Goal: Task Accomplishment & Management: Manage account settings

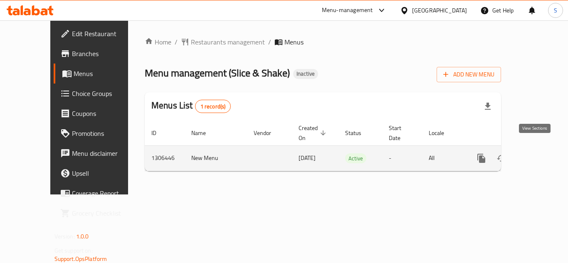
click at [536, 153] on icon "enhanced table" at bounding box center [541, 158] width 10 height 10
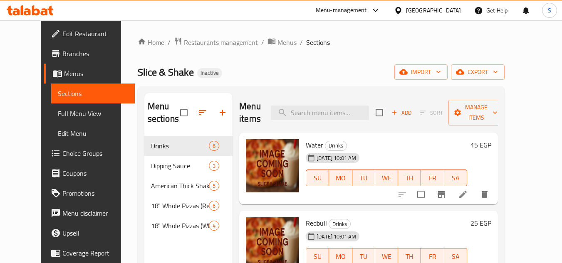
click at [60, 119] on link "Full Menu View" at bounding box center [93, 114] width 84 height 20
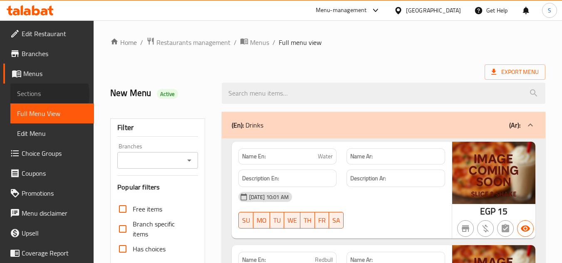
click at [36, 95] on span "Sections" at bounding box center [52, 94] width 70 height 10
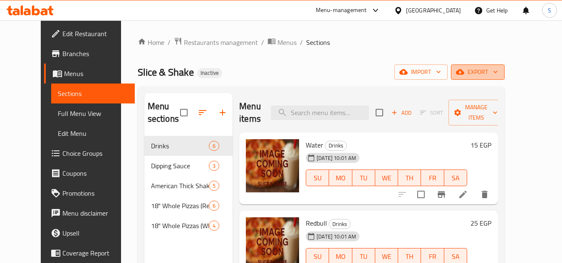
click at [498, 75] on span "export" at bounding box center [477, 72] width 40 height 10
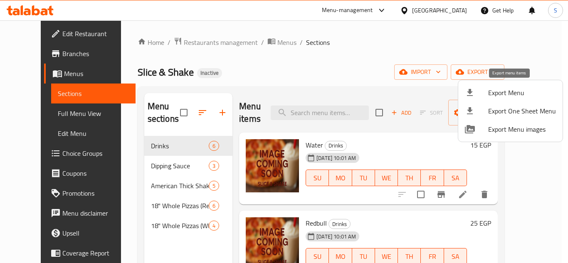
click at [491, 92] on span "Export Menu" at bounding box center [522, 93] width 68 height 10
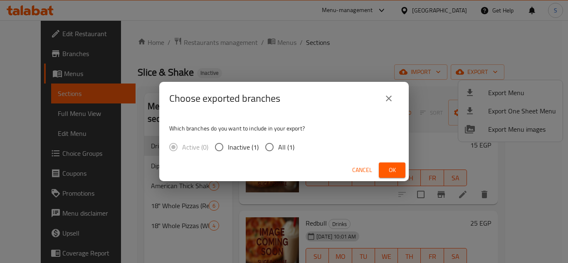
click at [277, 137] on div "Which branches do you want to include in your export? Active (0) Inactive (1) A…" at bounding box center [283, 137] width 249 height 44
click at [280, 148] on span "All (1)" at bounding box center [286, 147] width 16 height 10
click at [278, 148] on input "All (1)" at bounding box center [269, 146] width 17 height 17
radio input "true"
click at [398, 168] on span "Ok" at bounding box center [391, 170] width 13 height 10
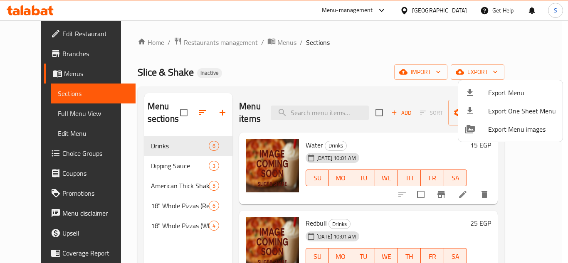
click at [250, 45] on div at bounding box center [284, 131] width 568 height 263
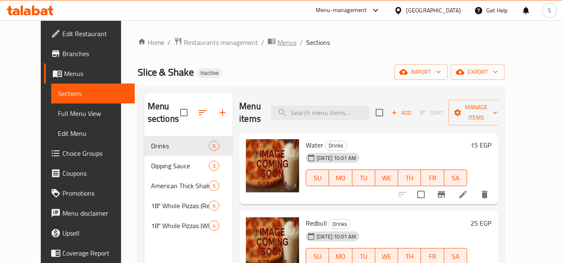
click at [277, 42] on span "Menus" at bounding box center [286, 42] width 19 height 10
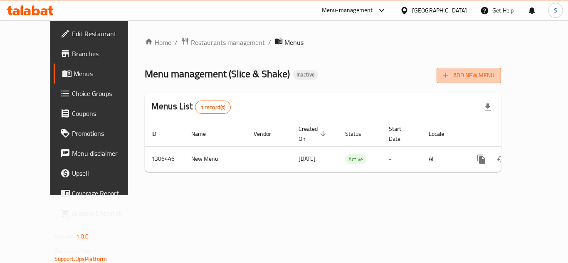
click at [494, 79] on span "Add New Menu" at bounding box center [468, 75] width 51 height 10
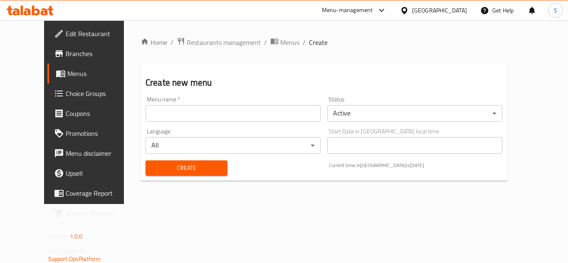
click at [265, 115] on input "text" at bounding box center [232, 113] width 175 height 17
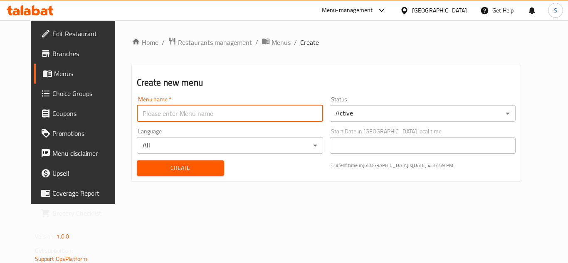
type input "New menu"
click at [185, 170] on span "Create" at bounding box center [180, 168] width 74 height 10
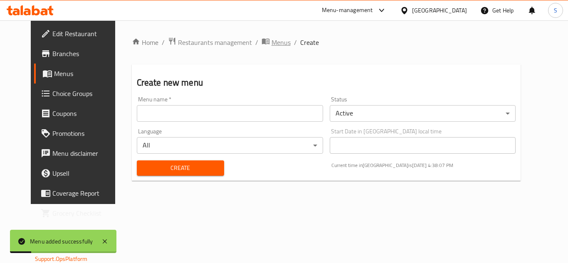
click at [271, 42] on span "Menus" at bounding box center [280, 42] width 19 height 10
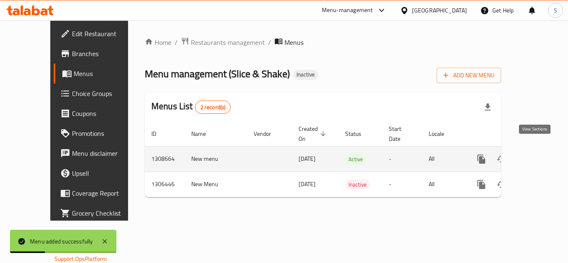
click at [536, 154] on icon "enhanced table" at bounding box center [541, 159] width 10 height 10
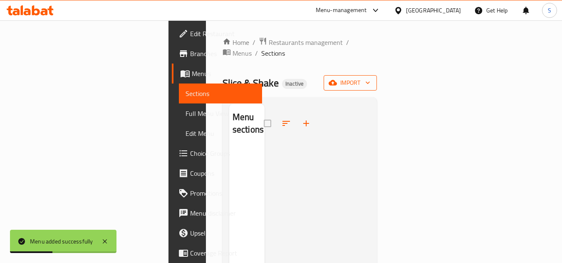
click at [337, 79] on icon "button" at bounding box center [332, 83] width 8 height 8
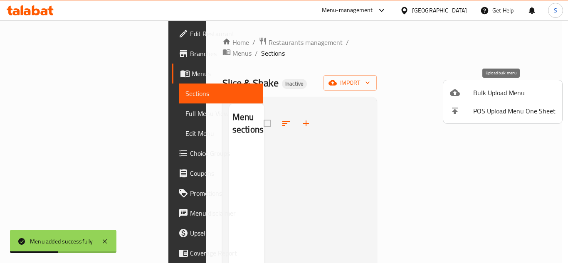
click at [478, 94] on span "Bulk Upload Menu" at bounding box center [514, 93] width 82 height 10
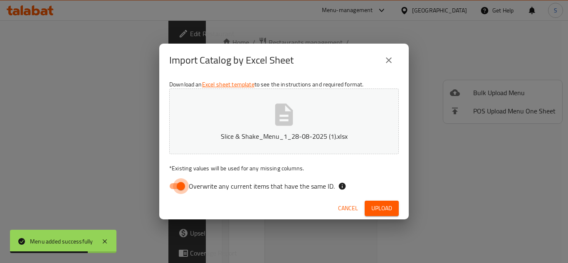
click at [177, 185] on input "Overwrite any current items that have the same ID." at bounding box center [180, 186] width 47 height 16
checkbox input "false"
click at [380, 207] on span "Upload" at bounding box center [381, 208] width 21 height 10
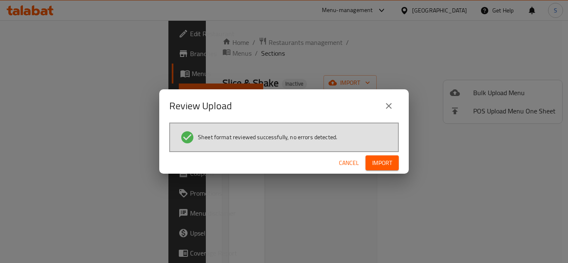
click at [384, 167] on span "Import" at bounding box center [382, 163] width 20 height 10
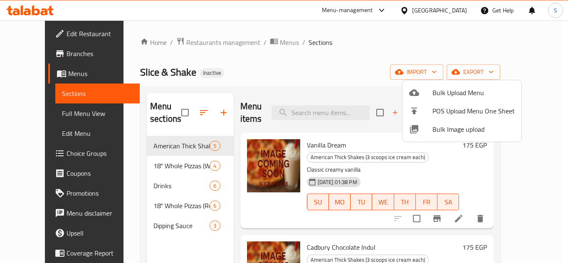
click at [261, 44] on div at bounding box center [284, 131] width 568 height 263
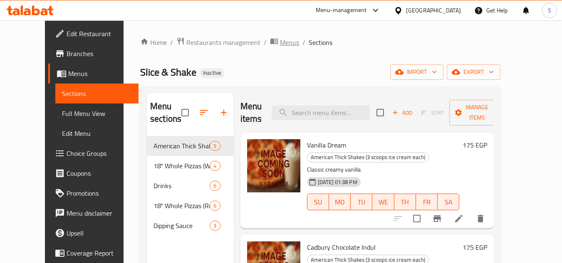
click at [280, 38] on span "Menus" at bounding box center [289, 42] width 19 height 10
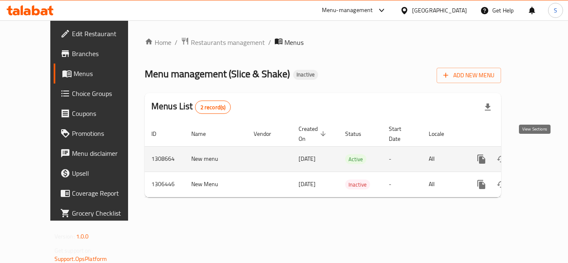
click at [538, 154] on icon "enhanced table" at bounding box center [541, 159] width 10 height 10
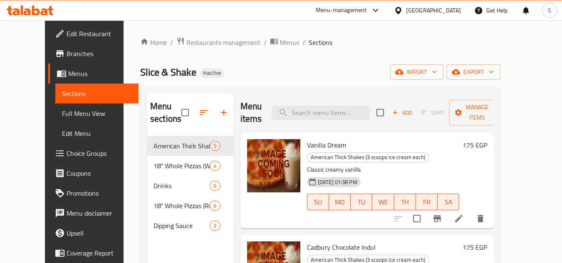
click at [62, 114] on span "Full Menu View" at bounding box center [97, 113] width 70 height 10
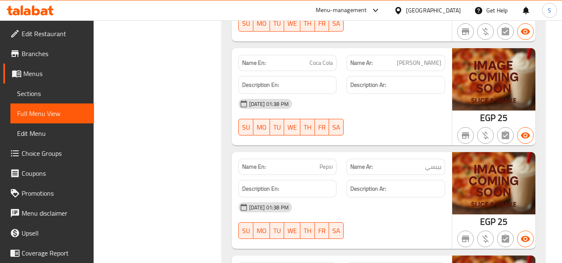
scroll to position [1746, 0]
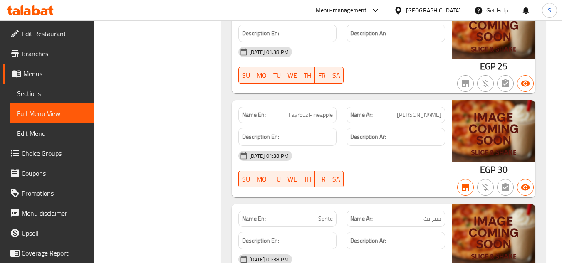
click at [39, 94] on span "Sections" at bounding box center [52, 94] width 70 height 10
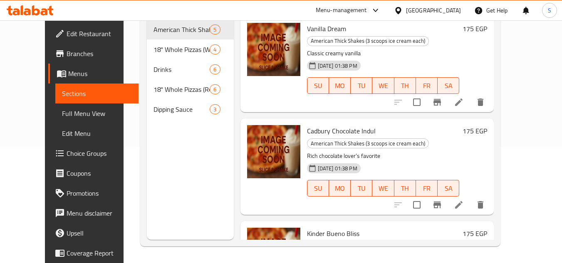
scroll to position [116, 0]
click at [62, 109] on span "Full Menu View" at bounding box center [97, 113] width 70 height 10
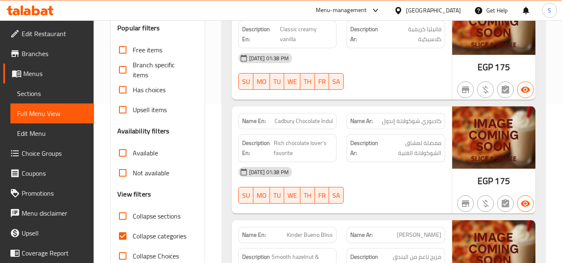
scroll to position [200, 0]
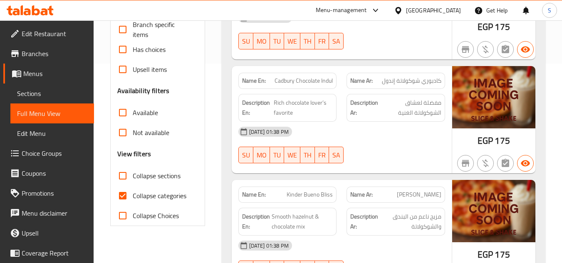
click at [122, 173] on input "Collapse sections" at bounding box center [123, 176] width 20 height 20
checkbox input "true"
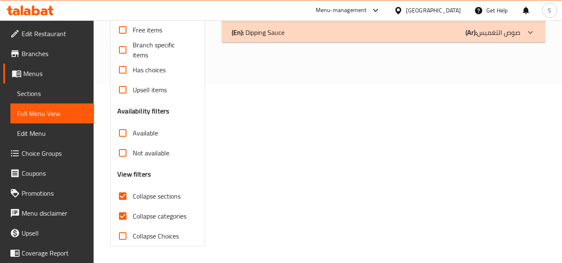
scroll to position [179, 0]
click at [123, 214] on input "Collapse categories" at bounding box center [123, 216] width 20 height 20
checkbox input "false"
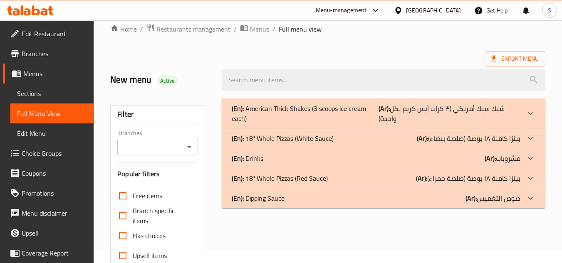
scroll to position [13, 0]
click at [39, 73] on span "Menus" at bounding box center [55, 74] width 64 height 10
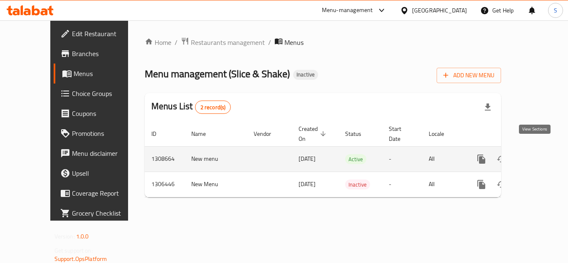
click at [540, 149] on link "enhanced table" at bounding box center [541, 159] width 20 height 20
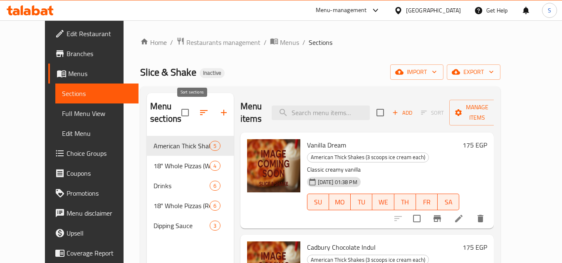
click at [200, 111] on icon "button" at bounding box center [203, 112] width 7 height 5
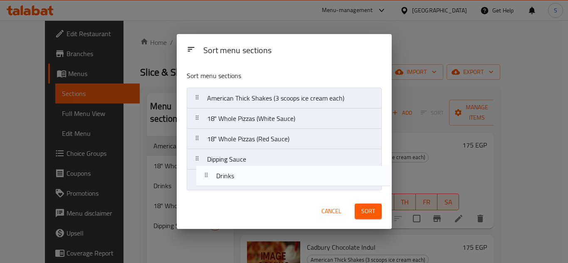
drag, startPoint x: 248, startPoint y: 141, endPoint x: 257, endPoint y: 183, distance: 43.0
click at [257, 183] on nav "American Thick Shakes (3 scoops ice cream each) 18" Whole Pizzas (White Sauce) …" at bounding box center [284, 139] width 195 height 103
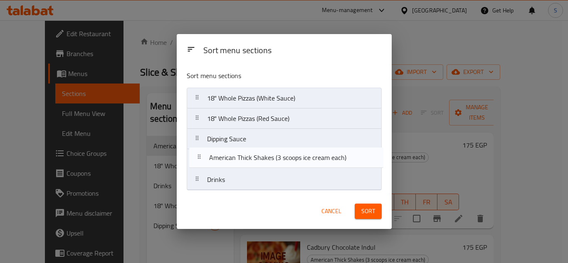
drag, startPoint x: 275, startPoint y: 95, endPoint x: 277, endPoint y: 158, distance: 62.8
click at [277, 158] on nav "American Thick Shakes (3 scoops ice cream each) 18" Whole Pizzas (White Sauce) …" at bounding box center [284, 139] width 195 height 103
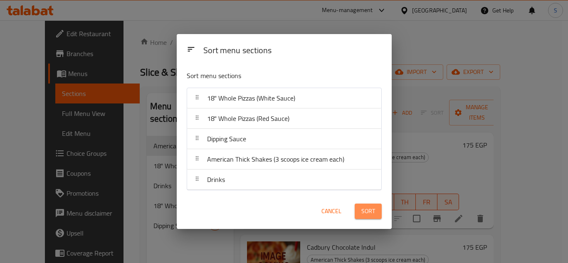
click at [367, 210] on span "Sort" at bounding box center [368, 211] width 14 height 10
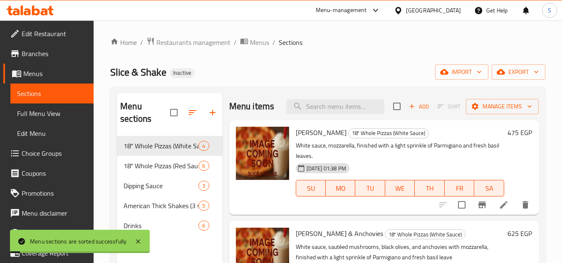
click at [369, 57] on div "Home / Restaurants management / Menus / Sections Slice & Shake Inactive import …" at bounding box center [327, 200] width 435 height 326
click at [287, 77] on div "Slice & Shake Inactive import export" at bounding box center [327, 71] width 435 height 15
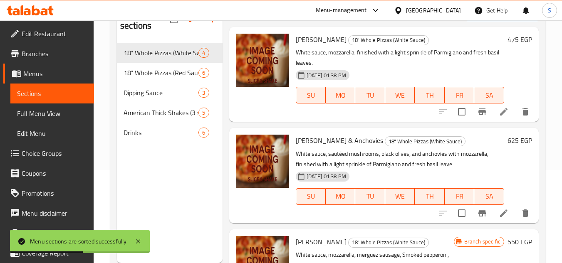
scroll to position [75, 0]
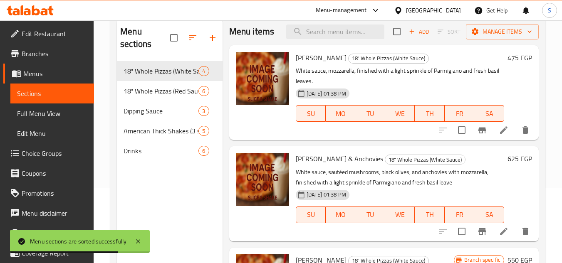
click at [64, 115] on span "Full Menu View" at bounding box center [52, 113] width 70 height 10
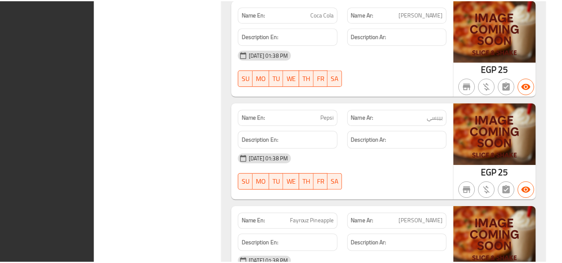
scroll to position [3222, 0]
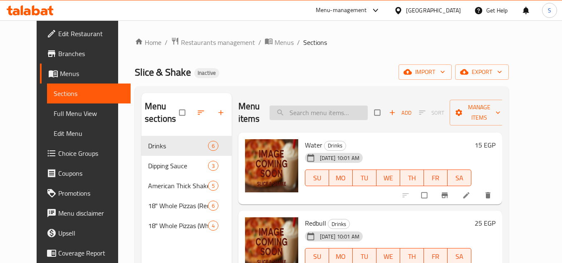
click at [358, 115] on input "search" at bounding box center [318, 113] width 98 height 15
paste input "Old School “Tomato Pizza""
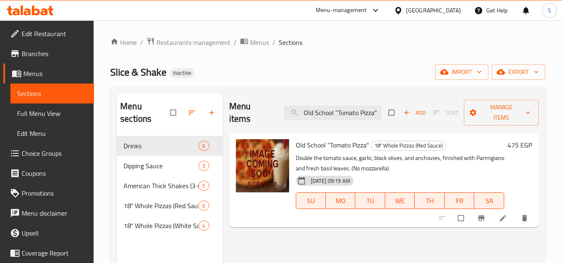
type input "Old School “Tomato Pizza""
click at [257, 37] on span "Menus" at bounding box center [259, 42] width 19 height 10
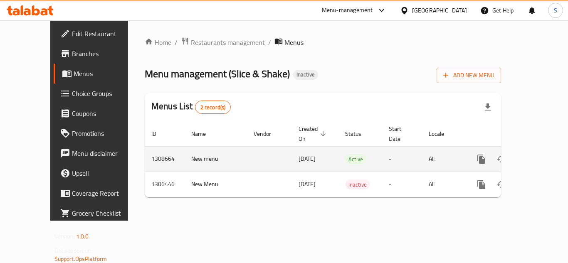
click at [185, 152] on td "New menu" at bounding box center [216, 158] width 62 height 25
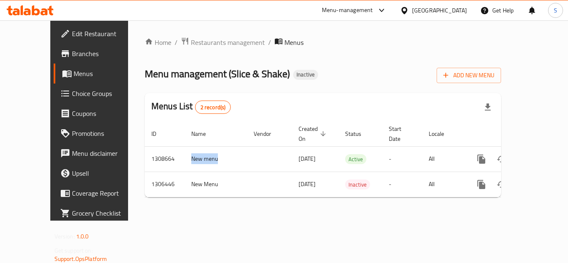
copy td "New menu"
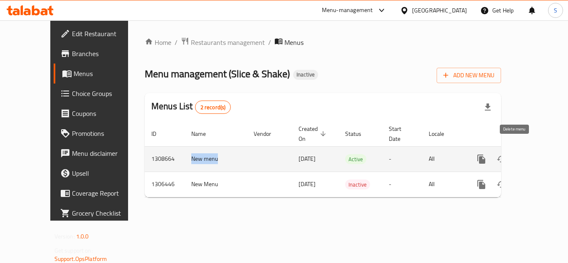
click at [518, 155] on icon "enhanced table" at bounding box center [521, 158] width 6 height 7
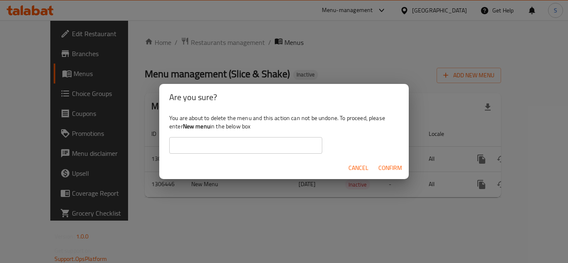
click at [248, 144] on input "text" at bounding box center [245, 145] width 153 height 17
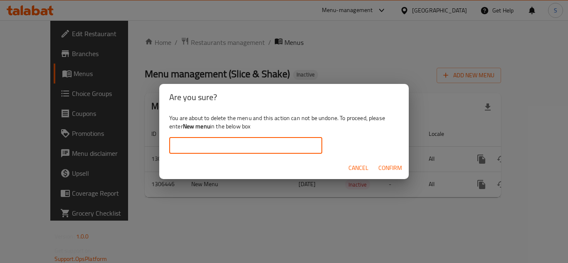
paste input "New menu"
type input "New menu"
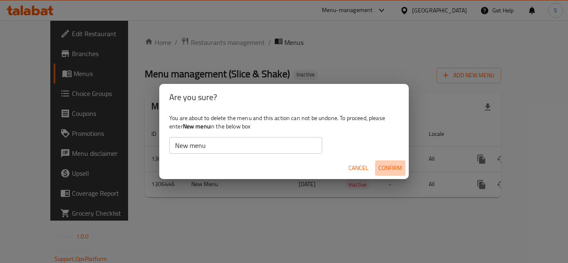
click at [391, 167] on span "Confirm" at bounding box center [390, 168] width 24 height 10
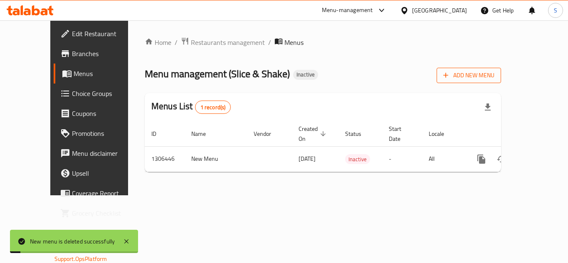
click at [494, 73] on span "Add New Menu" at bounding box center [468, 75] width 51 height 10
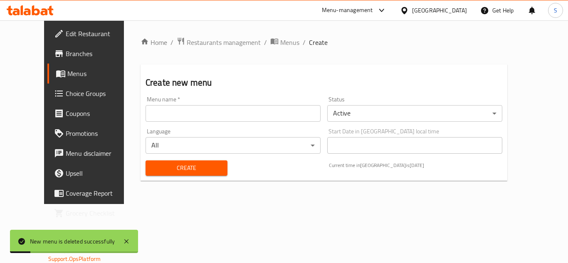
click at [296, 108] on input "text" at bounding box center [232, 113] width 175 height 17
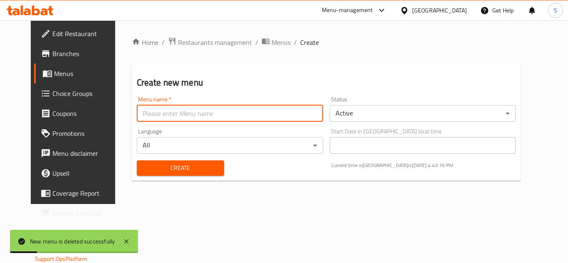
type input "New menu"
click at [185, 172] on span "Create" at bounding box center [180, 168] width 74 height 10
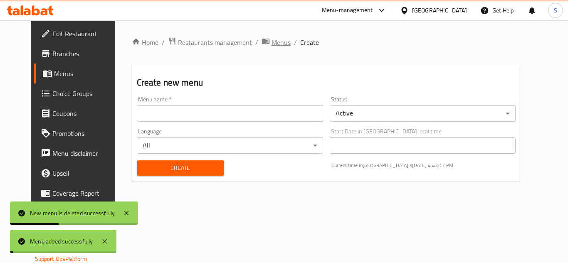
click at [271, 44] on span "Menus" at bounding box center [280, 42] width 19 height 10
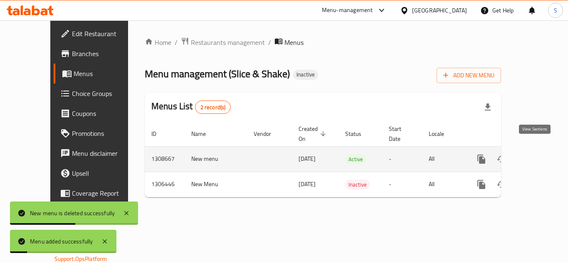
click at [537, 155] on icon "enhanced table" at bounding box center [540, 158] width 7 height 7
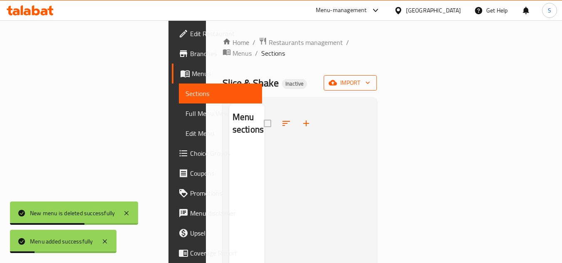
click at [370, 78] on span "import" at bounding box center [350, 83] width 40 height 10
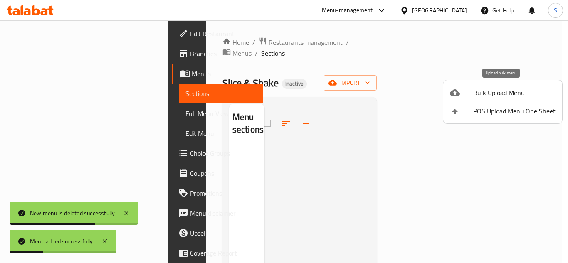
click at [496, 90] on span "Bulk Upload Menu" at bounding box center [514, 93] width 82 height 10
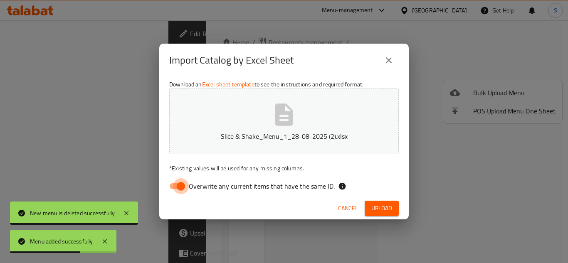
click at [183, 182] on input "Overwrite any current items that have the same ID." at bounding box center [180, 186] width 47 height 16
checkbox input "false"
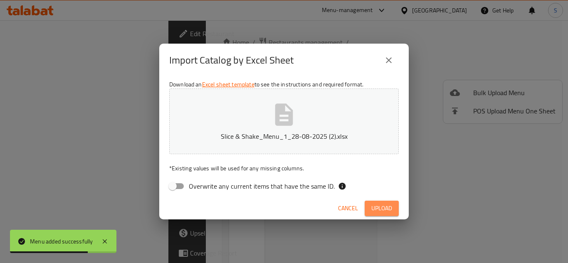
click at [380, 208] on span "Upload" at bounding box center [381, 208] width 21 height 10
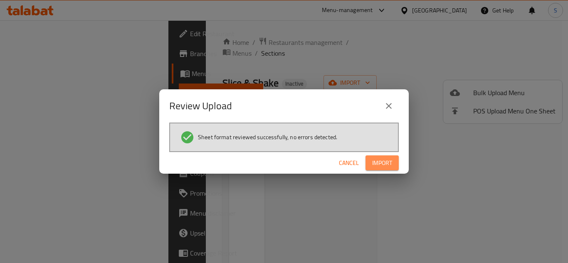
click at [382, 167] on span "Import" at bounding box center [382, 163] width 20 height 10
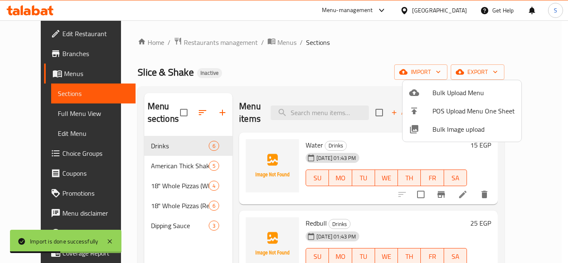
click at [63, 111] on div at bounding box center [284, 131] width 568 height 263
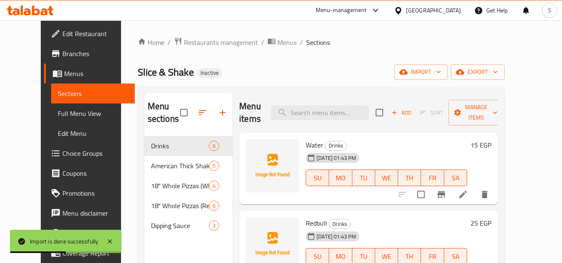
drag, startPoint x: 63, startPoint y: 111, endPoint x: 83, endPoint y: 112, distance: 20.4
click at [63, 111] on span "Full Menu View" at bounding box center [93, 113] width 70 height 10
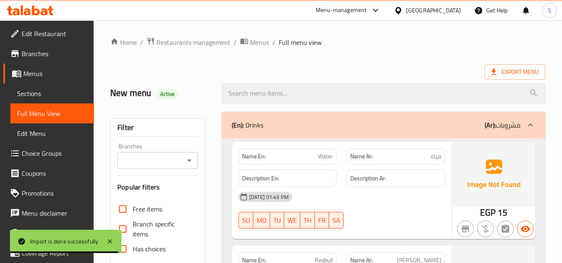
drag, startPoint x: 179, startPoint y: 5, endPoint x: 347, endPoint y: 48, distance: 173.5
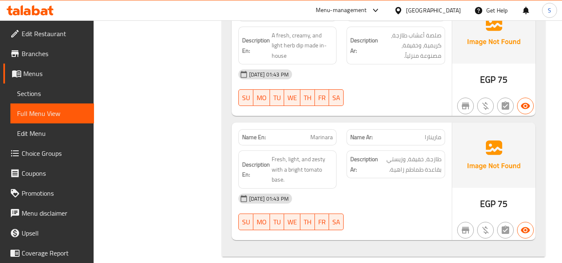
scroll to position [3224, 0]
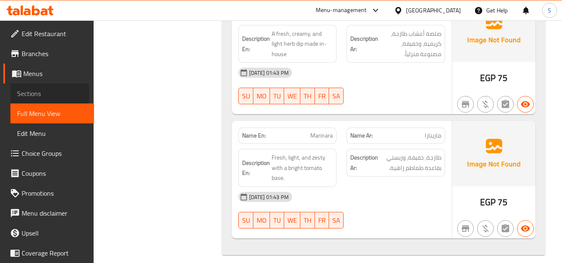
click at [45, 94] on span "Sections" at bounding box center [52, 94] width 70 height 10
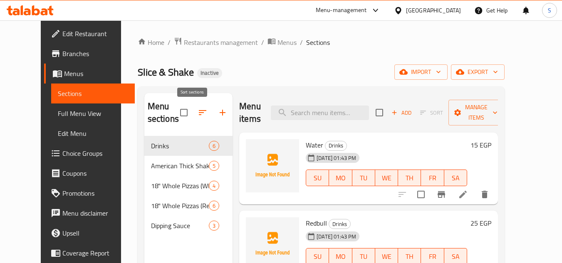
click at [197, 113] on icon "button" at bounding box center [202, 113] width 10 height 10
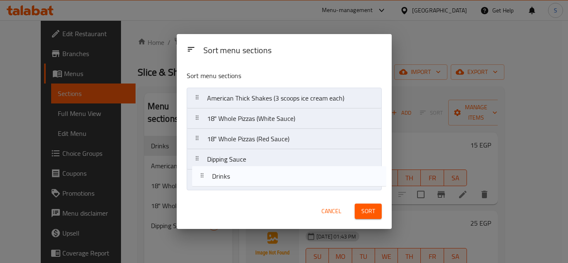
drag, startPoint x: 247, startPoint y: 98, endPoint x: 250, endPoint y: 181, distance: 82.8
click at [250, 181] on nav "Drinks American Thick Shakes (3 scoops ice cream each) 18" Whole Pizzas (White …" at bounding box center [284, 139] width 195 height 103
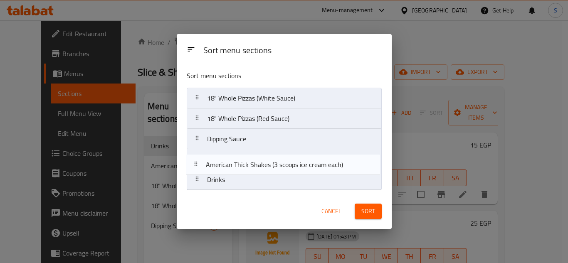
drag, startPoint x: 276, startPoint y: 98, endPoint x: 365, endPoint y: 189, distance: 127.6
click at [276, 165] on nav "American Thick Shakes (3 scoops ice cream each) 18" Whole Pizzas (White Sauce) …" at bounding box center [284, 139] width 195 height 103
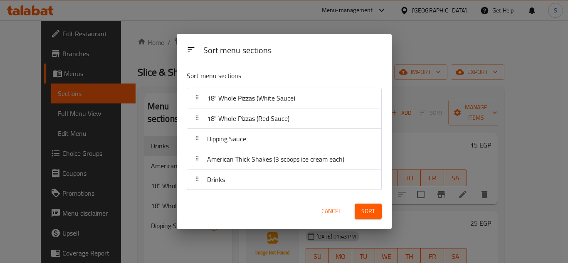
click at [371, 214] on span "Sort" at bounding box center [368, 211] width 14 height 10
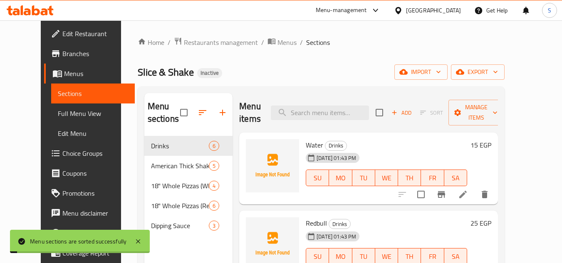
drag, startPoint x: 406, startPoint y: 48, endPoint x: 391, endPoint y: 0, distance: 50.1
click at [406, 45] on div "Home / Restaurants management / Menus / Sections Slice & Shake Inactive import …" at bounding box center [321, 200] width 367 height 326
